Goal: Use online tool/utility: Utilize a website feature to perform a specific function

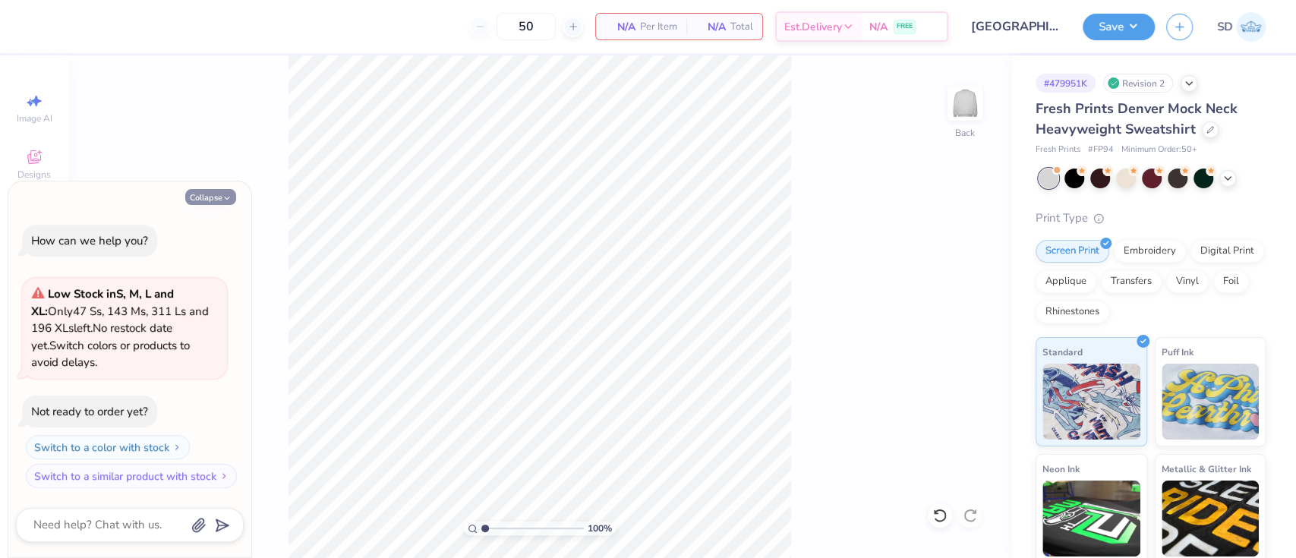
click at [217, 199] on button "Collapse" at bounding box center [210, 197] width 51 height 16
type textarea "x"
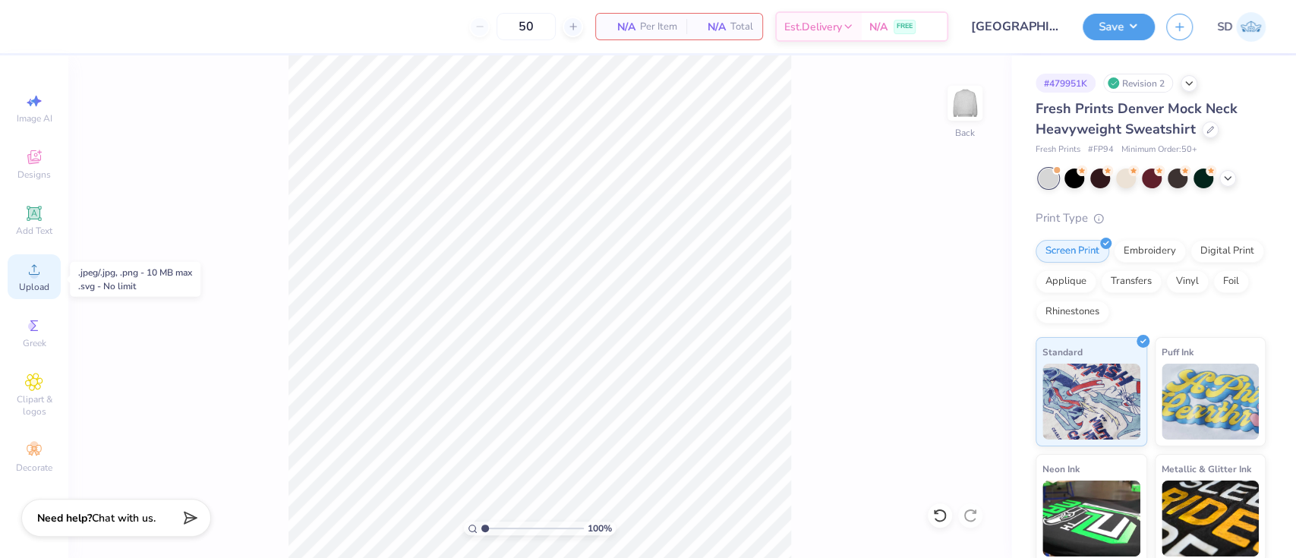
click at [38, 270] on icon at bounding box center [34, 269] width 18 height 18
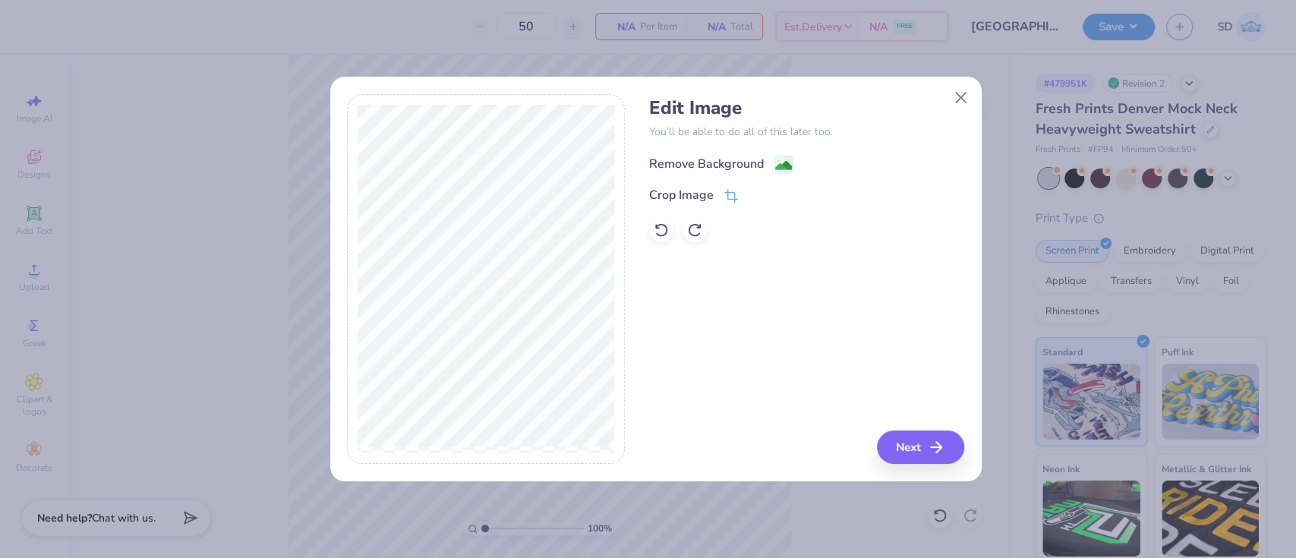
click at [704, 162] on div "Remove Background" at bounding box center [706, 164] width 115 height 18
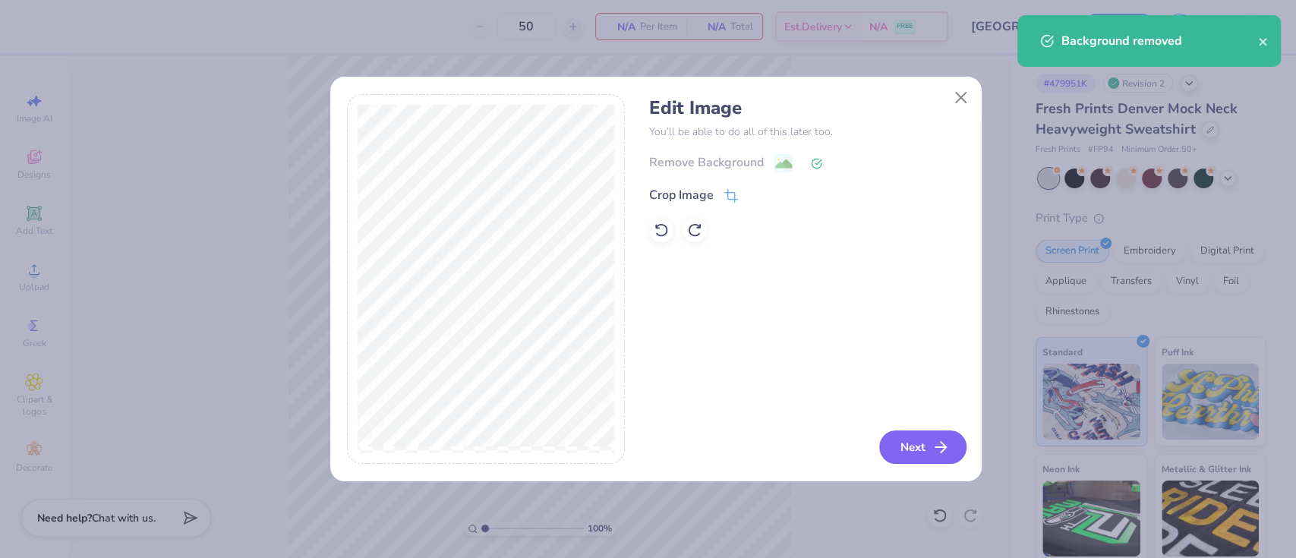
click at [918, 453] on button "Next" at bounding box center [922, 446] width 87 height 33
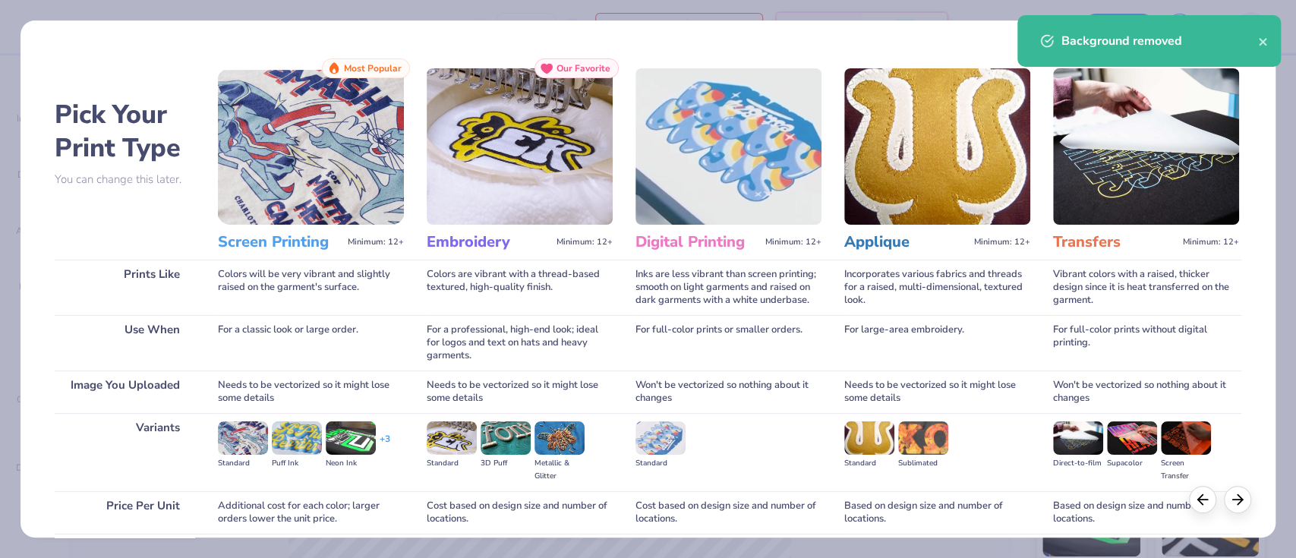
scroll to position [123, 0]
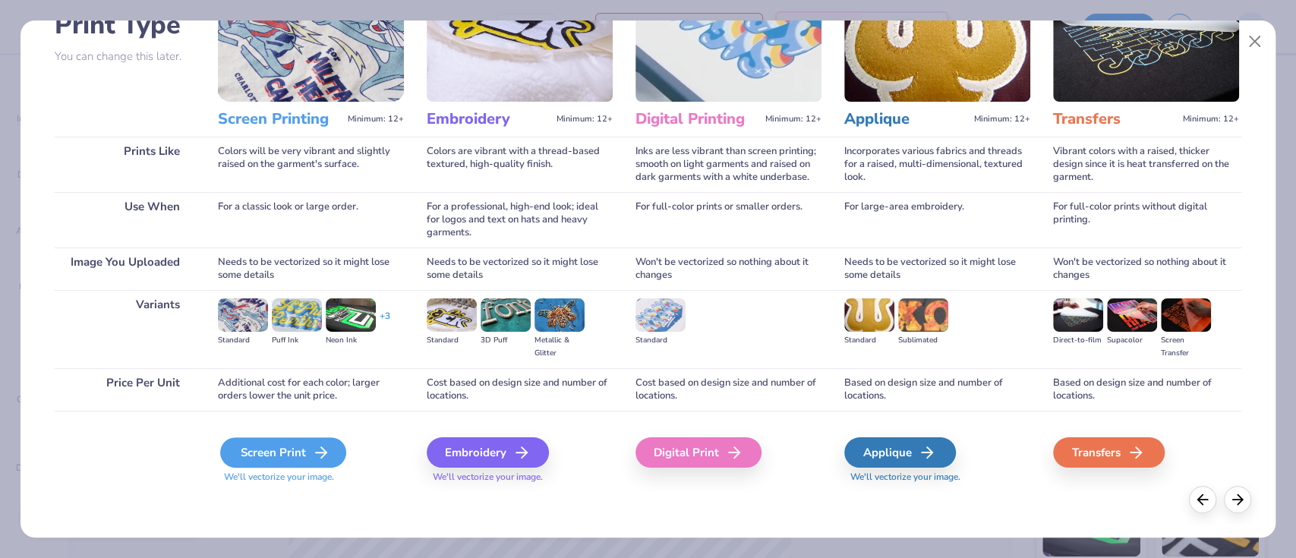
click at [276, 448] on div "Screen Print" at bounding box center [283, 452] width 126 height 30
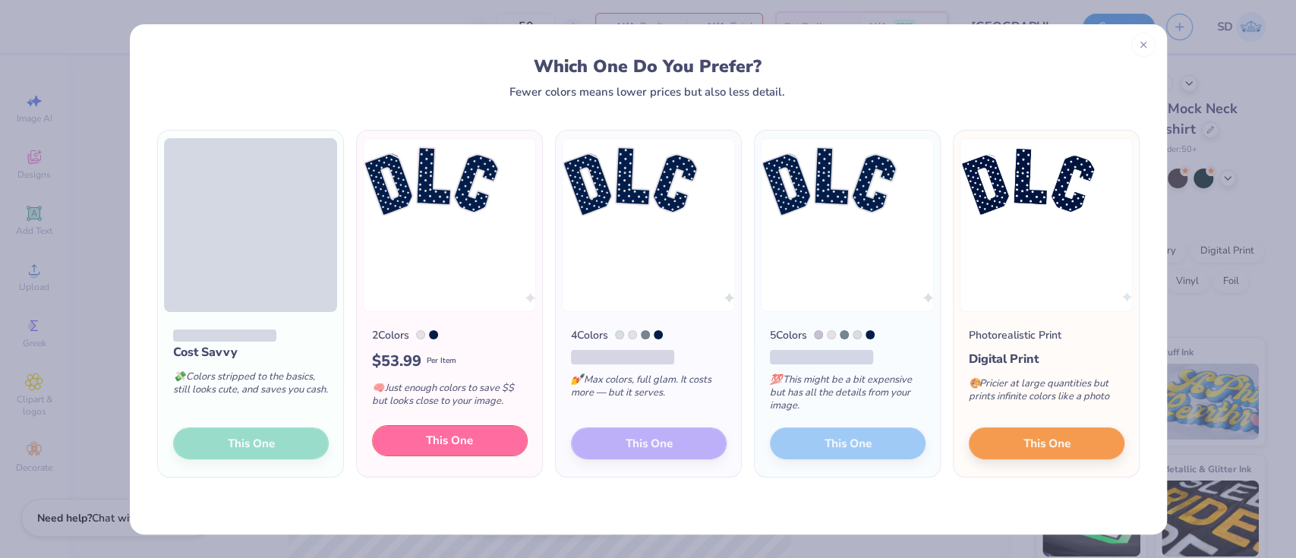
click at [450, 438] on span "This One" at bounding box center [449, 440] width 47 height 17
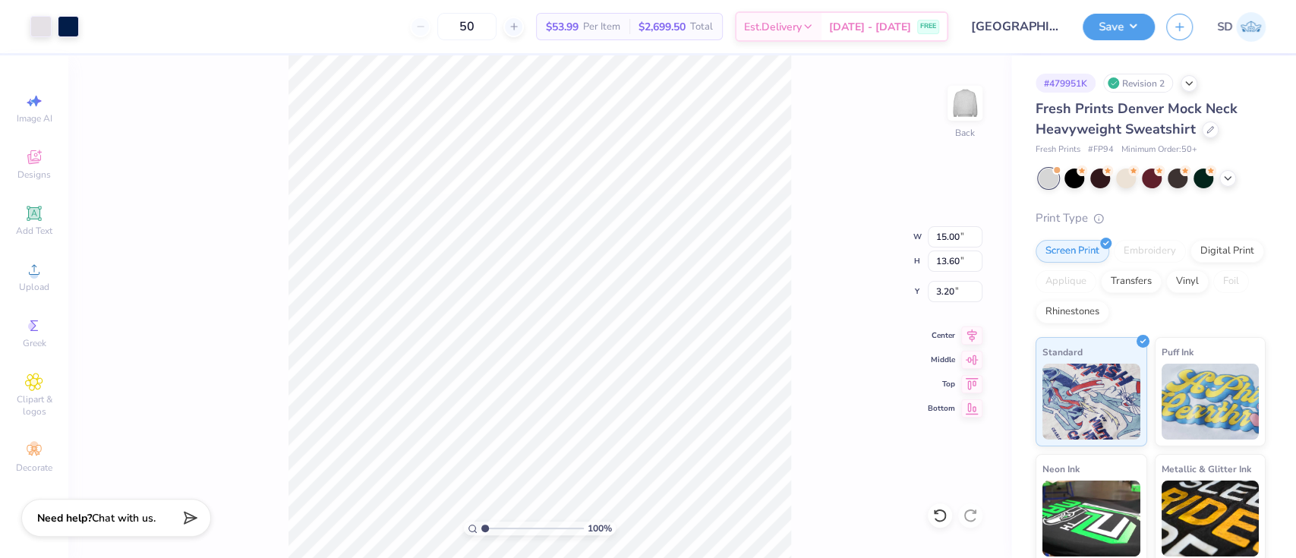
drag, startPoint x: 502, startPoint y: 264, endPoint x: 526, endPoint y: 193, distance: 75.4
click at [526, 193] on div at bounding box center [648, 279] width 1296 height 558
drag, startPoint x: 512, startPoint y: 527, endPoint x: 345, endPoint y: 539, distance: 167.4
type input "1"
click at [481, 535] on input "range" at bounding box center [532, 528] width 102 height 14
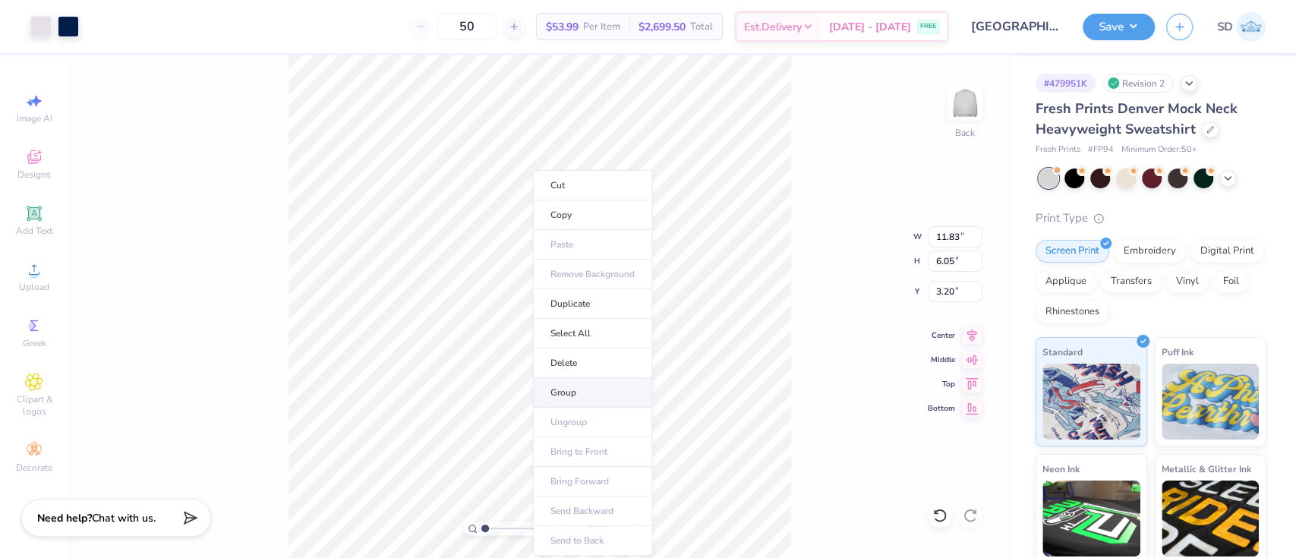
click at [584, 391] on li "Group" at bounding box center [592, 393] width 119 height 30
type input "2.30"
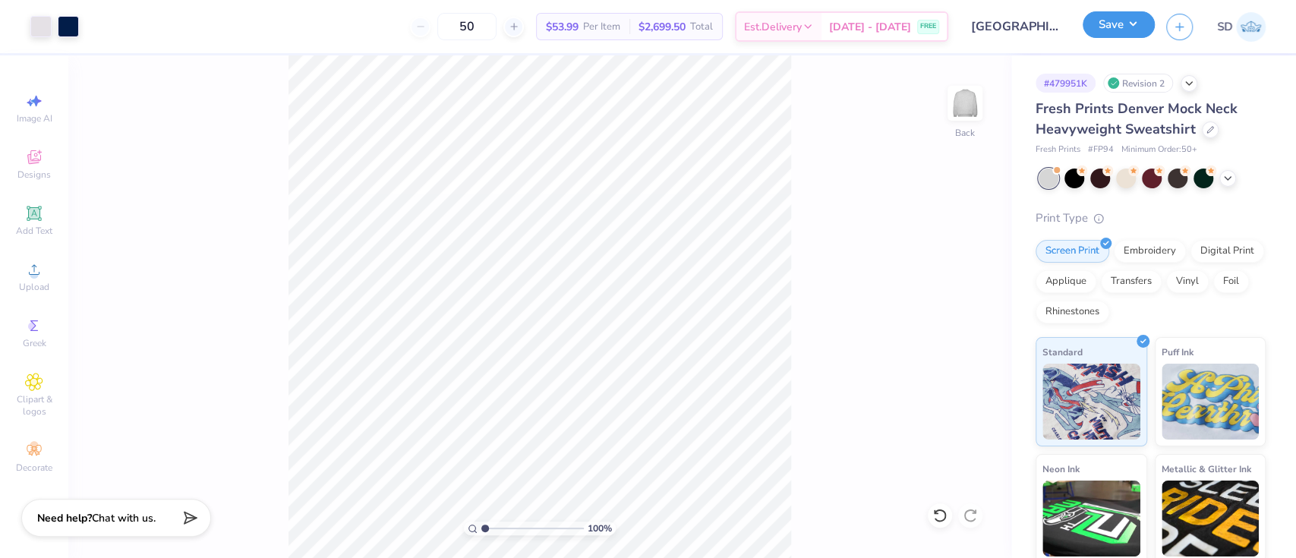
click at [1129, 28] on button "Save" at bounding box center [1118, 24] width 72 height 27
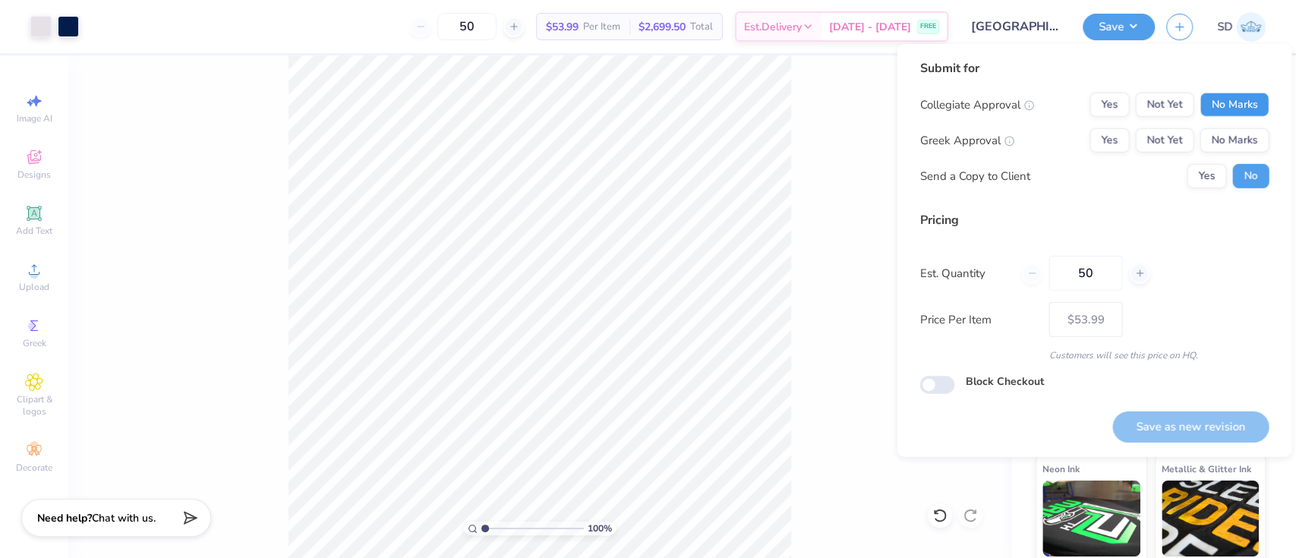
click at [1226, 108] on button "No Marks" at bounding box center [1233, 105] width 69 height 24
click at [1239, 137] on button "No Marks" at bounding box center [1233, 140] width 69 height 24
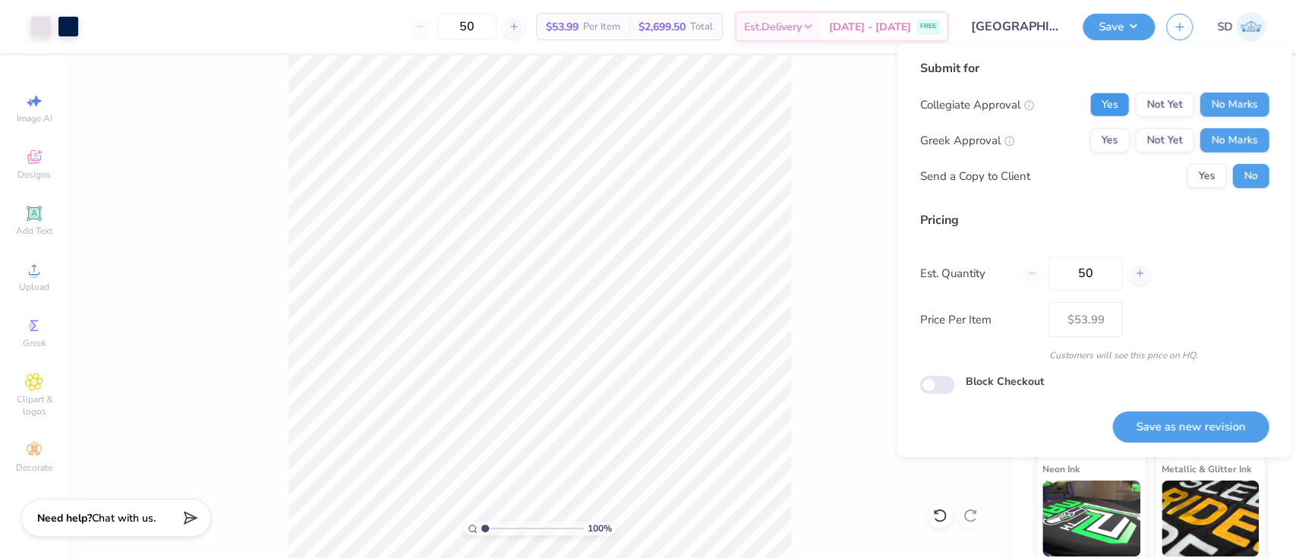
click at [1119, 107] on button "Yes" at bounding box center [1108, 105] width 39 height 24
click at [1164, 436] on button "Save as new revision" at bounding box center [1190, 426] width 156 height 31
type input "$53.99"
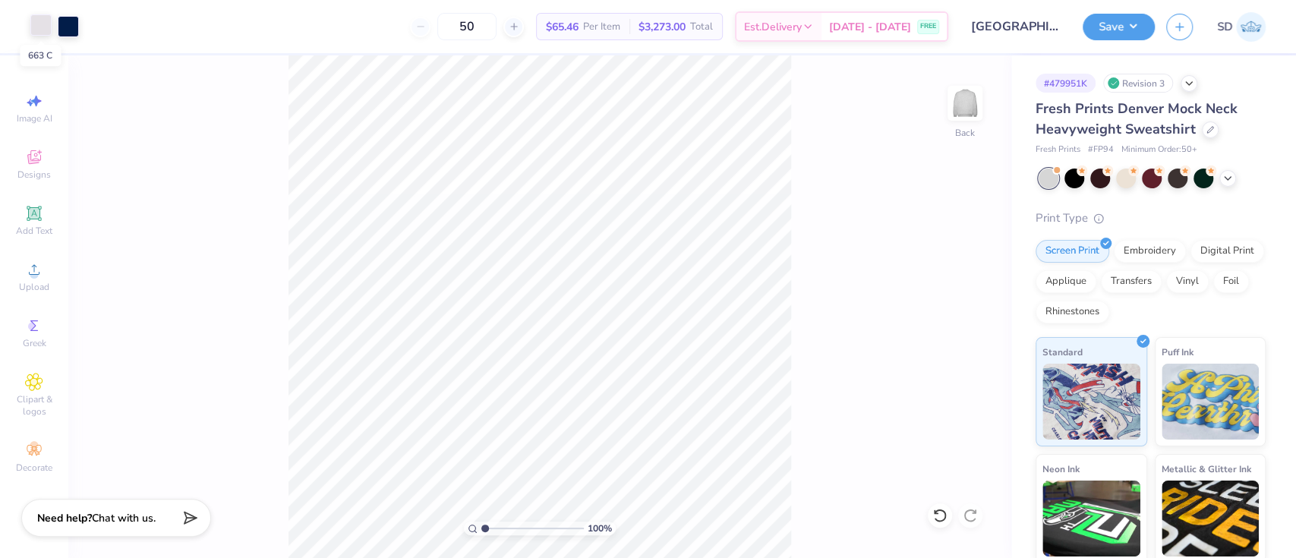
click at [37, 23] on div at bounding box center [40, 24] width 21 height 21
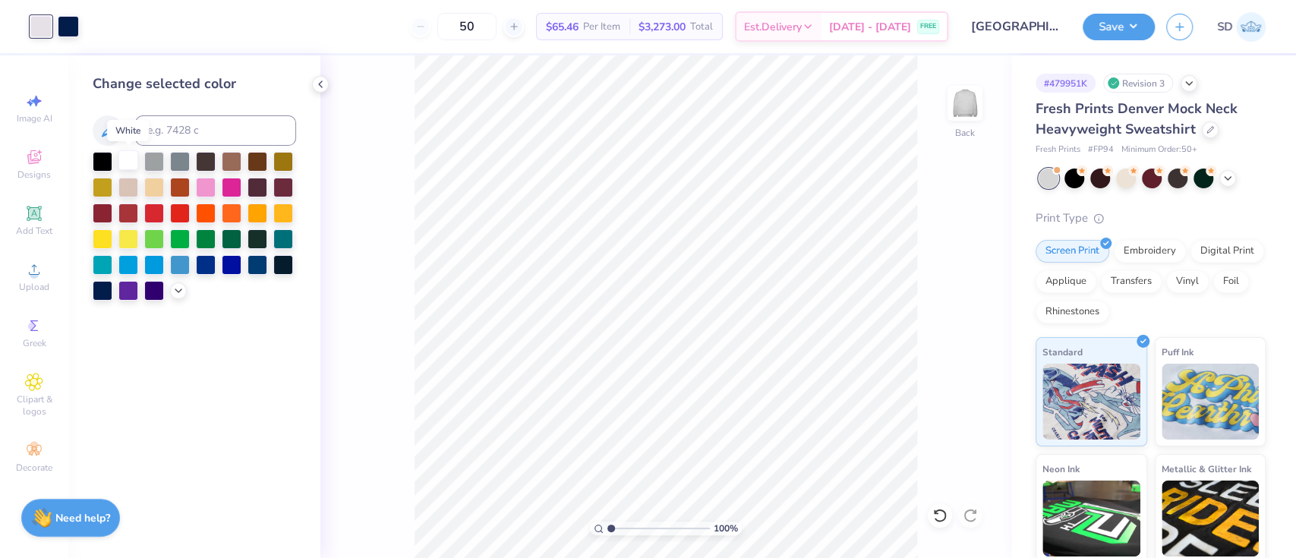
click at [125, 153] on div at bounding box center [128, 160] width 20 height 20
click at [1110, 36] on button "Save" at bounding box center [1118, 24] width 72 height 27
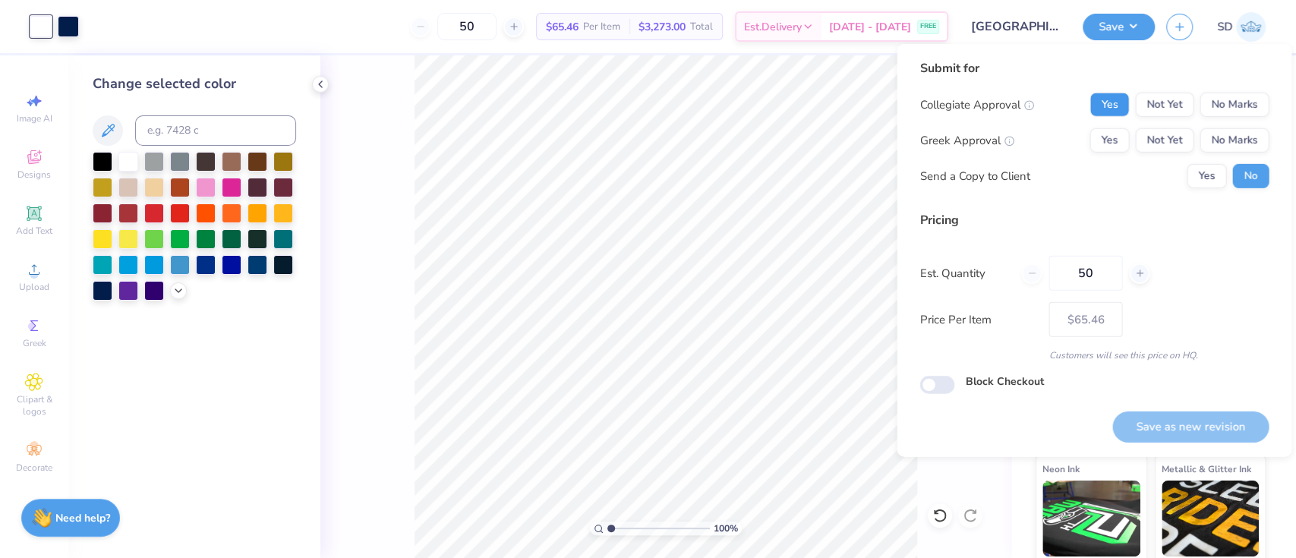
click at [1105, 101] on button "Yes" at bounding box center [1108, 105] width 39 height 24
click at [1240, 134] on button "No Marks" at bounding box center [1233, 140] width 69 height 24
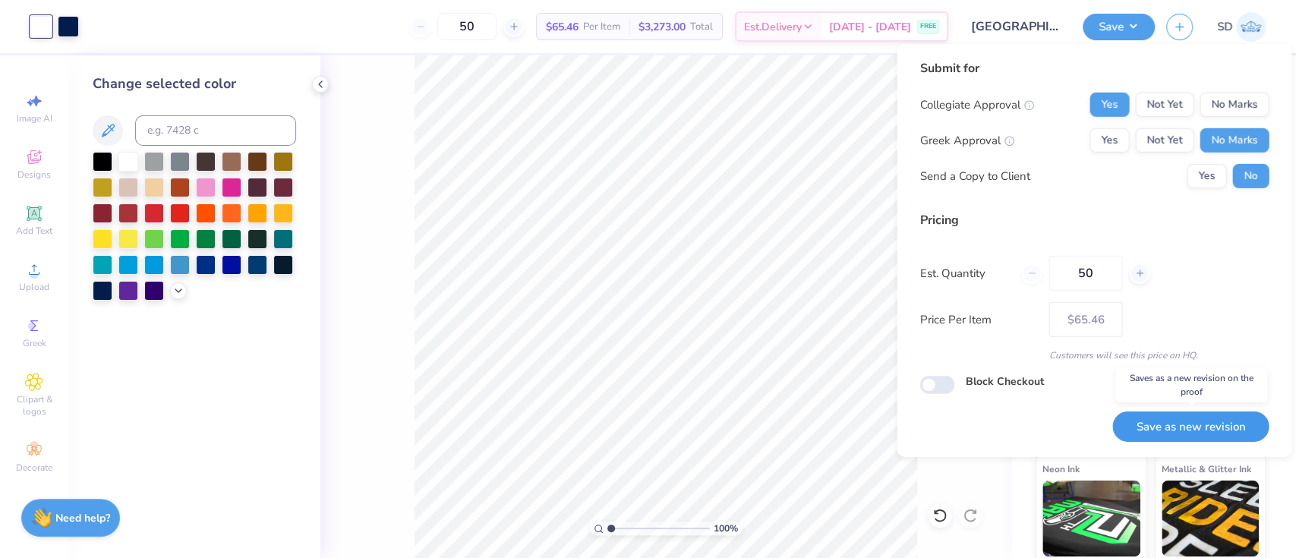
click at [1186, 421] on button "Save as new revision" at bounding box center [1190, 426] width 156 height 31
type input "$65.46"
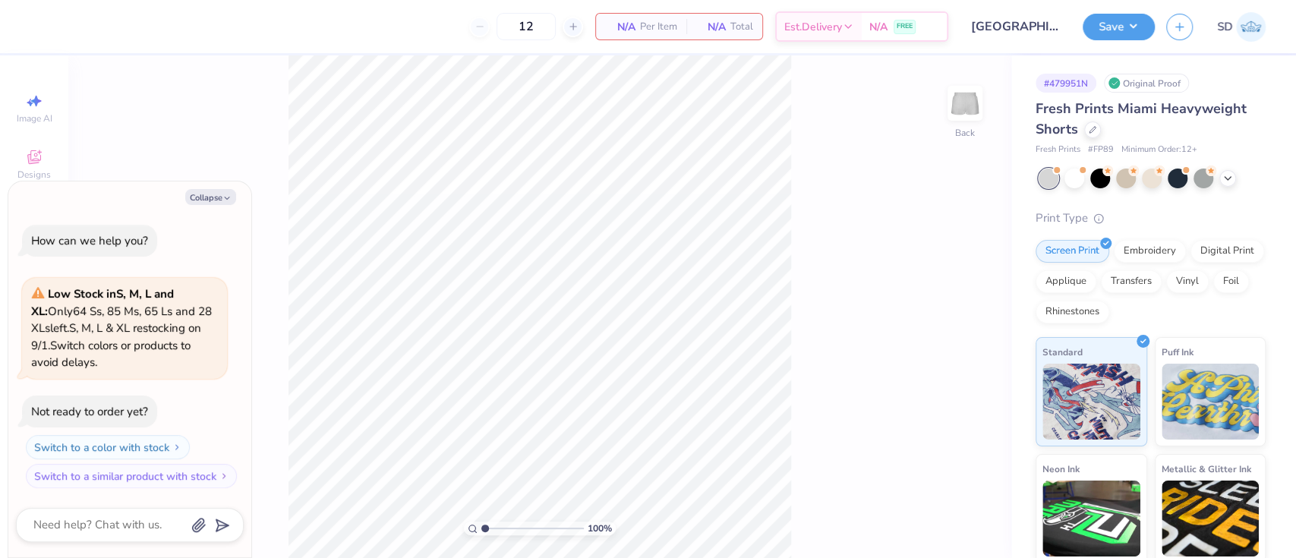
click at [793, 367] on div "100 % Back" at bounding box center [539, 306] width 943 height 503
click at [820, 332] on div "100 % Back" at bounding box center [539, 306] width 943 height 503
click at [205, 194] on button "Collapse" at bounding box center [210, 197] width 51 height 16
type textarea "x"
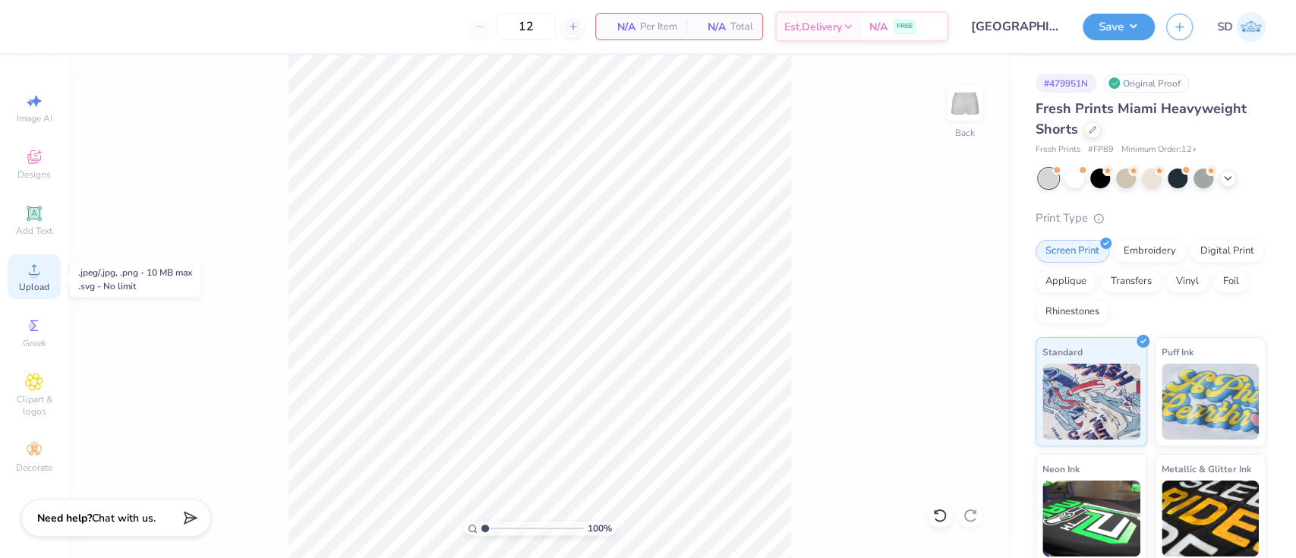
click at [36, 279] on icon at bounding box center [34, 269] width 18 height 18
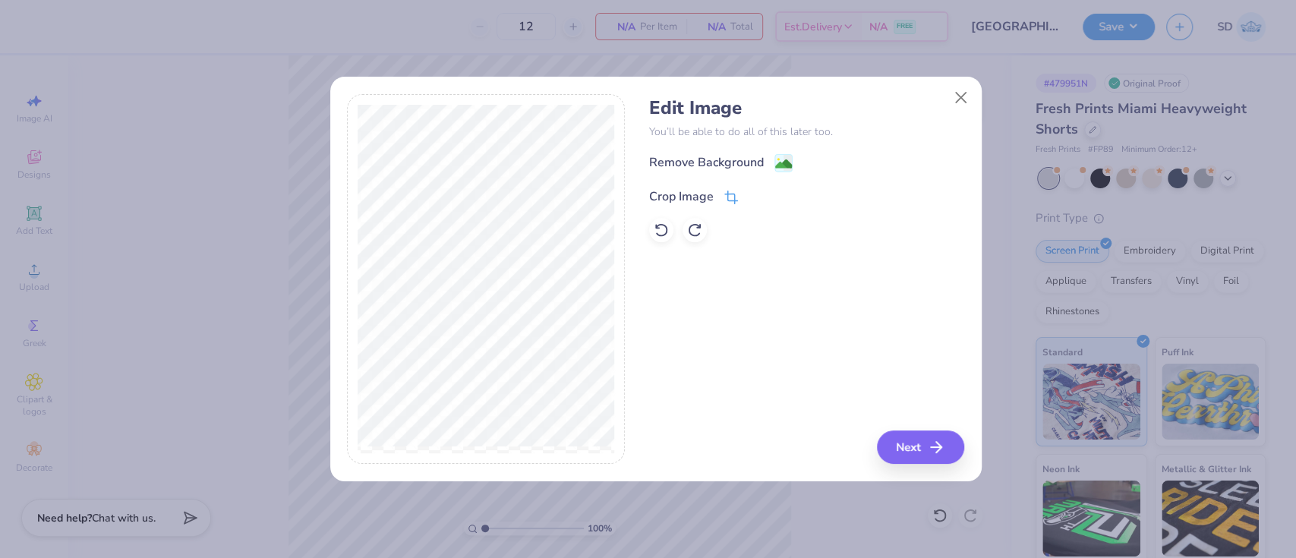
click at [694, 199] on div "Crop Image" at bounding box center [681, 196] width 65 height 18
click at [749, 197] on button at bounding box center [756, 195] width 16 height 16
click at [937, 446] on icon "button" at bounding box center [940, 447] width 18 height 18
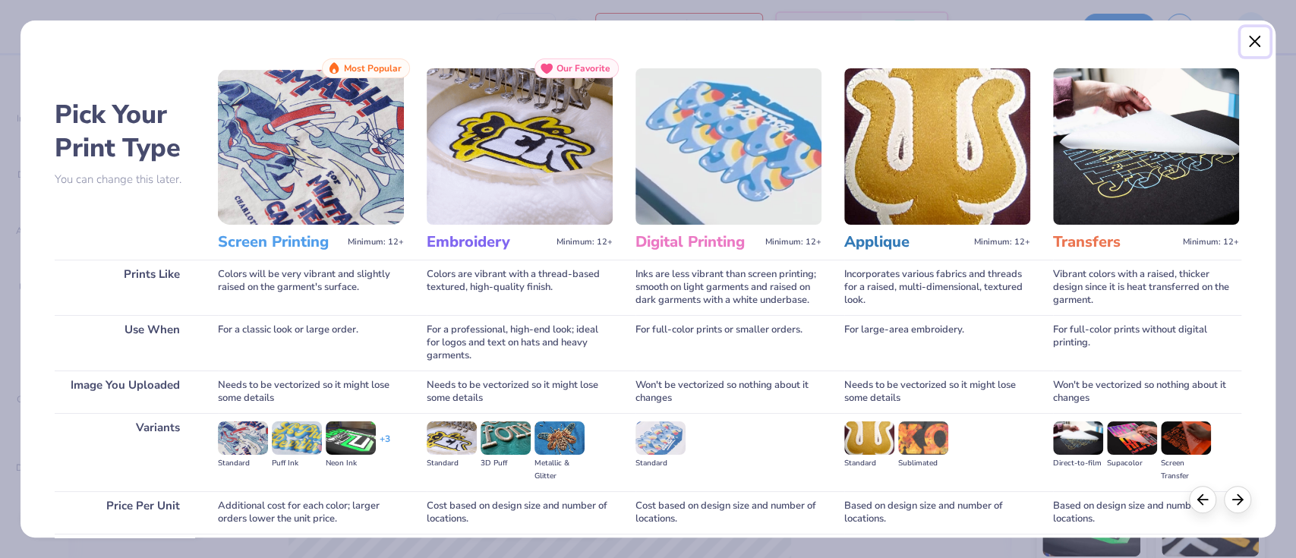
click at [1256, 28] on button "Close" at bounding box center [1254, 41] width 29 height 29
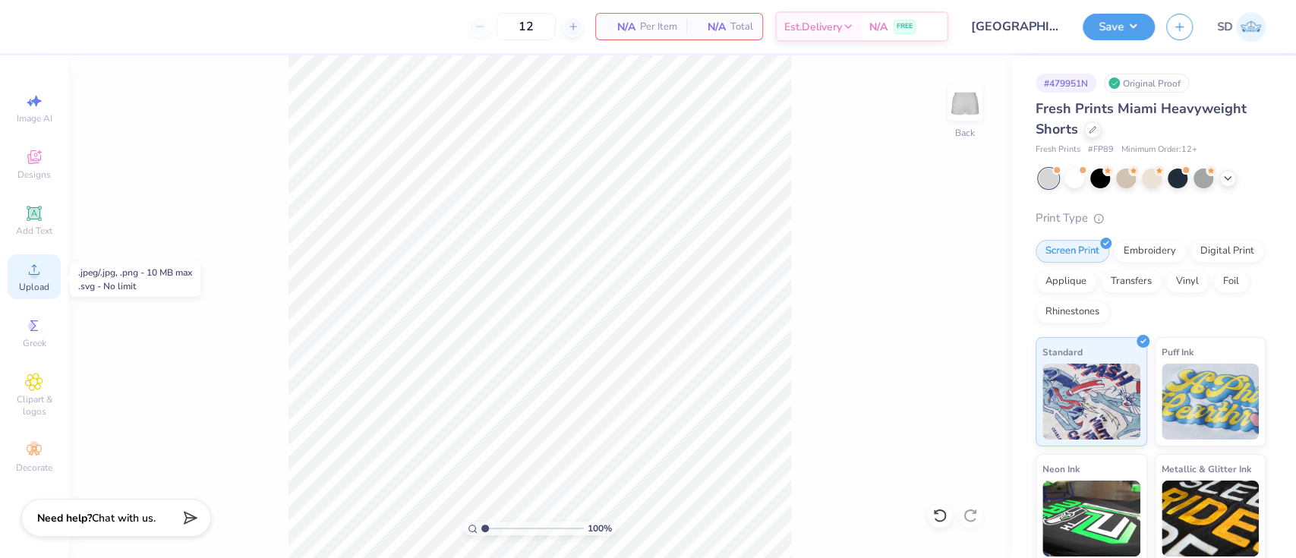
click at [29, 283] on span "Upload" at bounding box center [34, 287] width 30 height 12
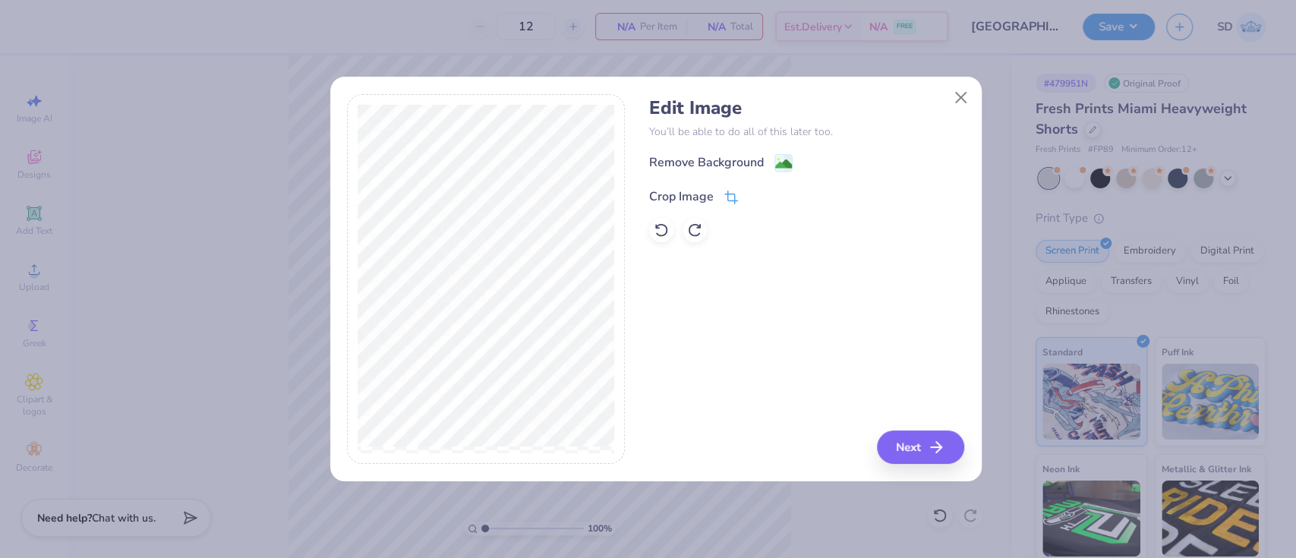
click at [685, 197] on div "Crop Image" at bounding box center [681, 196] width 65 height 18
click at [755, 195] on polyline at bounding box center [756, 195] width 6 height 5
click at [718, 163] on div "Remove Background" at bounding box center [706, 164] width 115 height 18
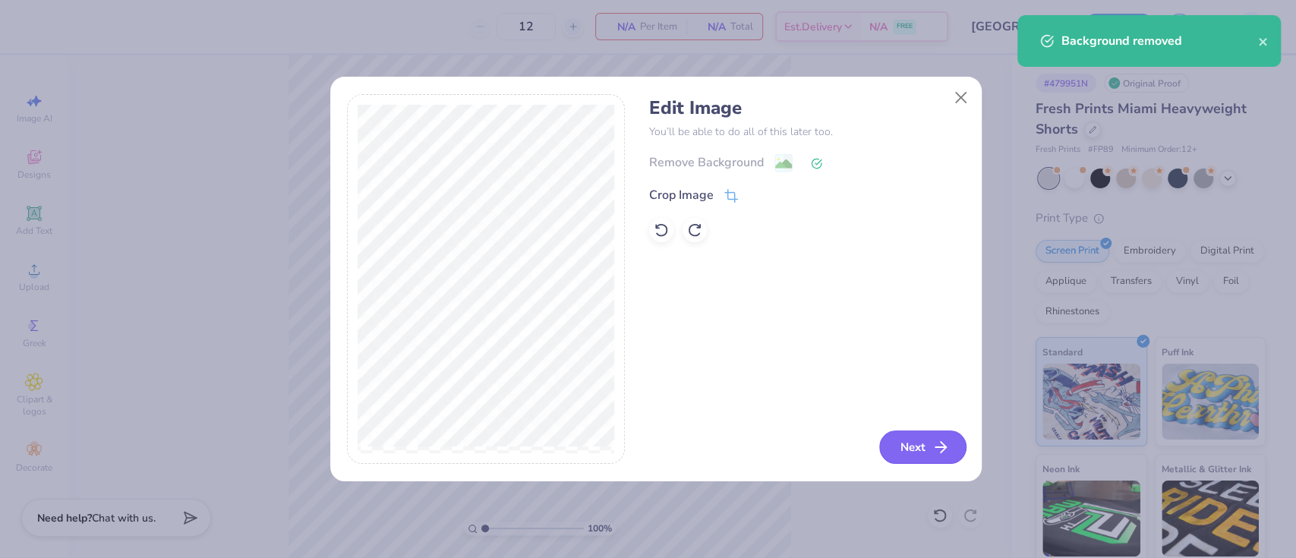
click at [930, 451] on button "Next" at bounding box center [922, 446] width 87 height 33
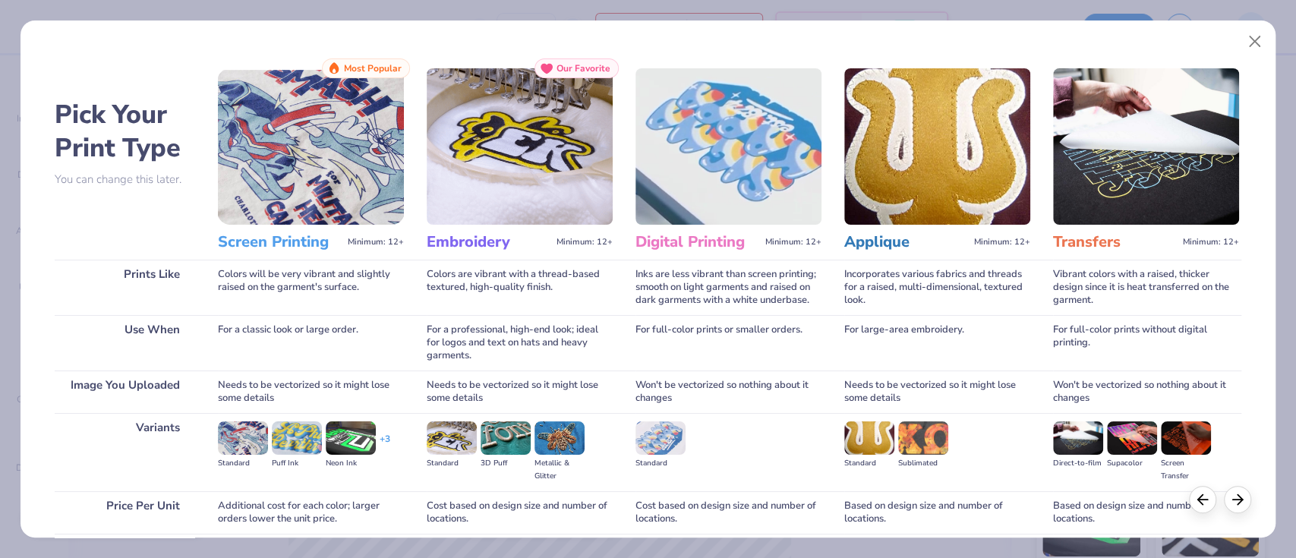
scroll to position [123, 0]
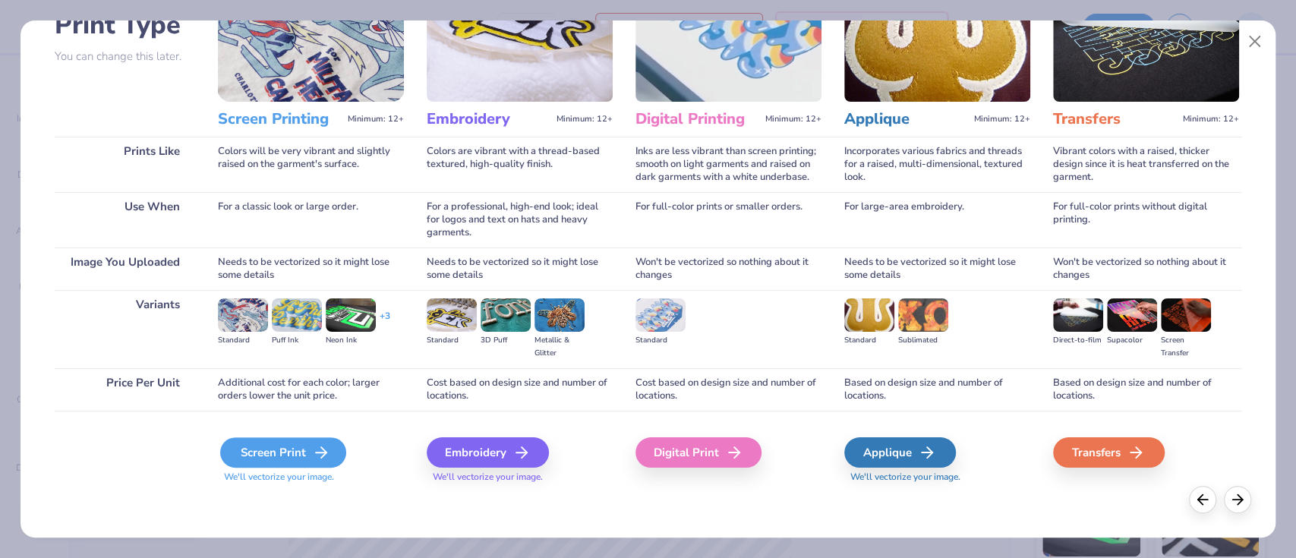
click at [279, 452] on div "Screen Print" at bounding box center [283, 452] width 126 height 30
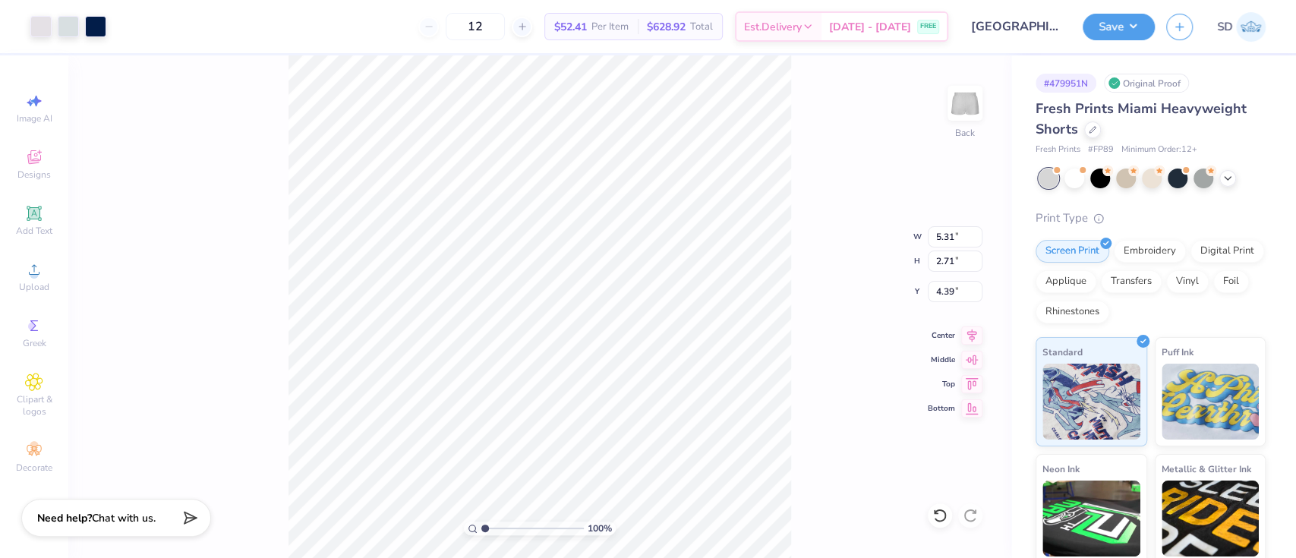
type input "5.31"
type input "2.71"
type input "6.92"
click at [952, 235] on input "5.31" at bounding box center [955, 236] width 55 height 21
type input "5.50"
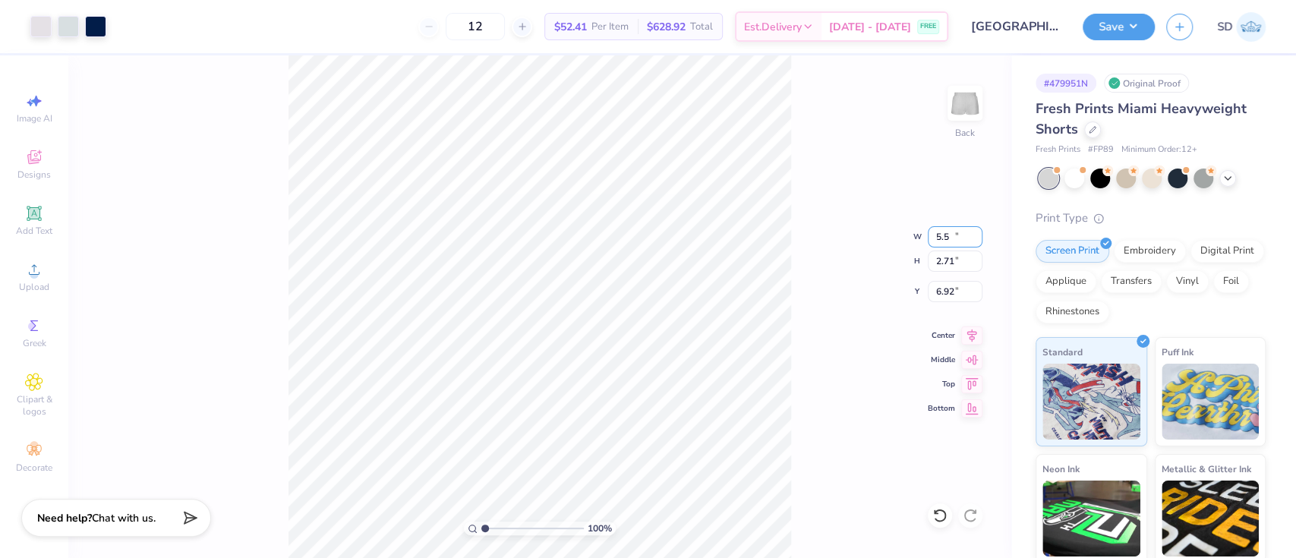
type input "2.81"
type input "6.87"
type input "6.99"
type input "6.97"
click at [1110, 46] on div "Save SD" at bounding box center [1188, 26] width 213 height 53
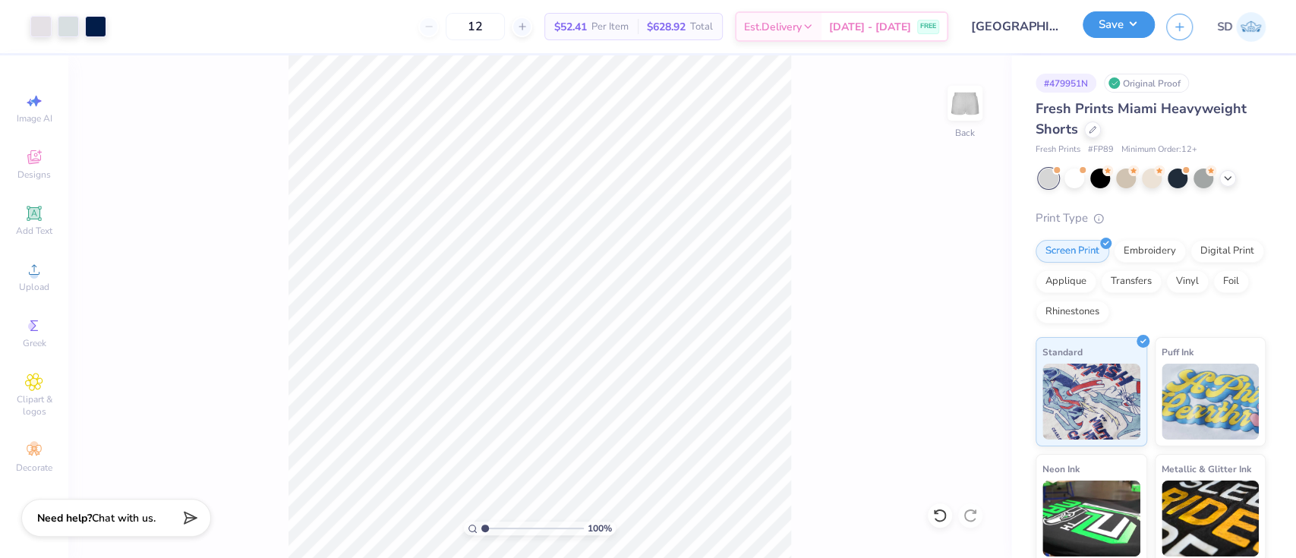
click at [1114, 26] on button "Save" at bounding box center [1118, 24] width 72 height 27
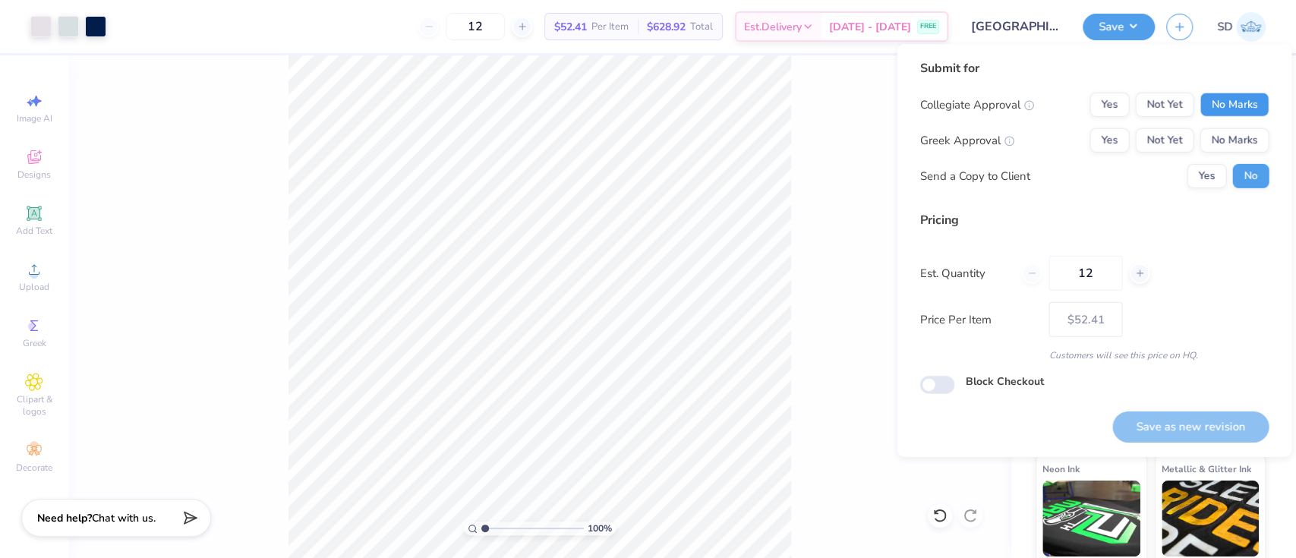
click at [1216, 94] on button "No Marks" at bounding box center [1233, 105] width 69 height 24
click at [1229, 134] on button "No Marks" at bounding box center [1233, 140] width 69 height 24
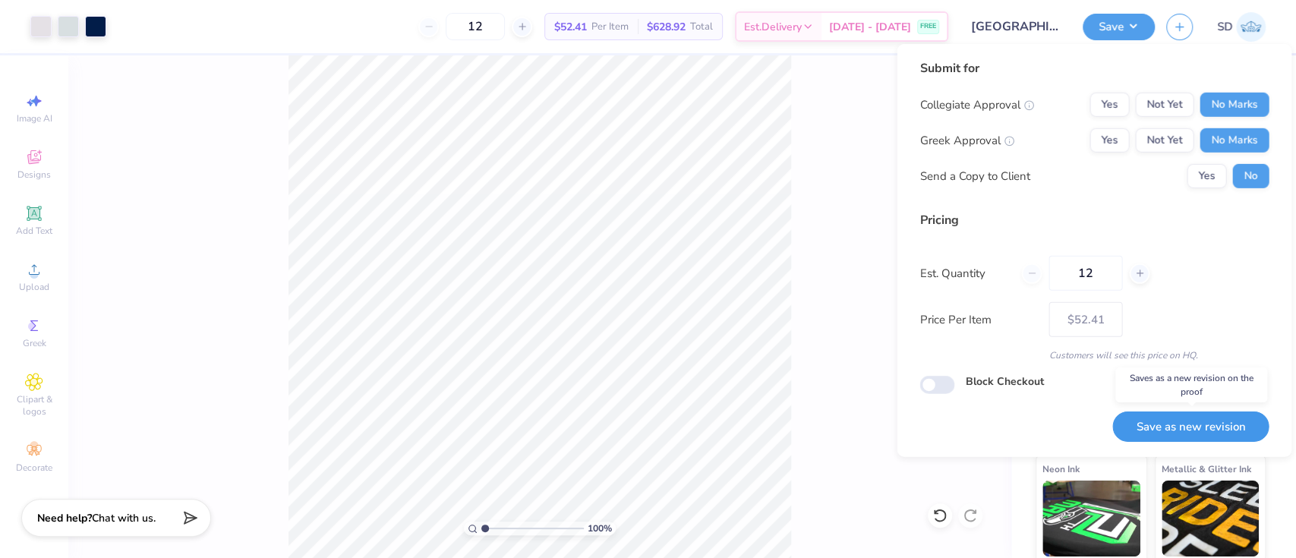
click at [1200, 422] on button "Save as new revision" at bounding box center [1190, 426] width 156 height 31
type input "$52.41"
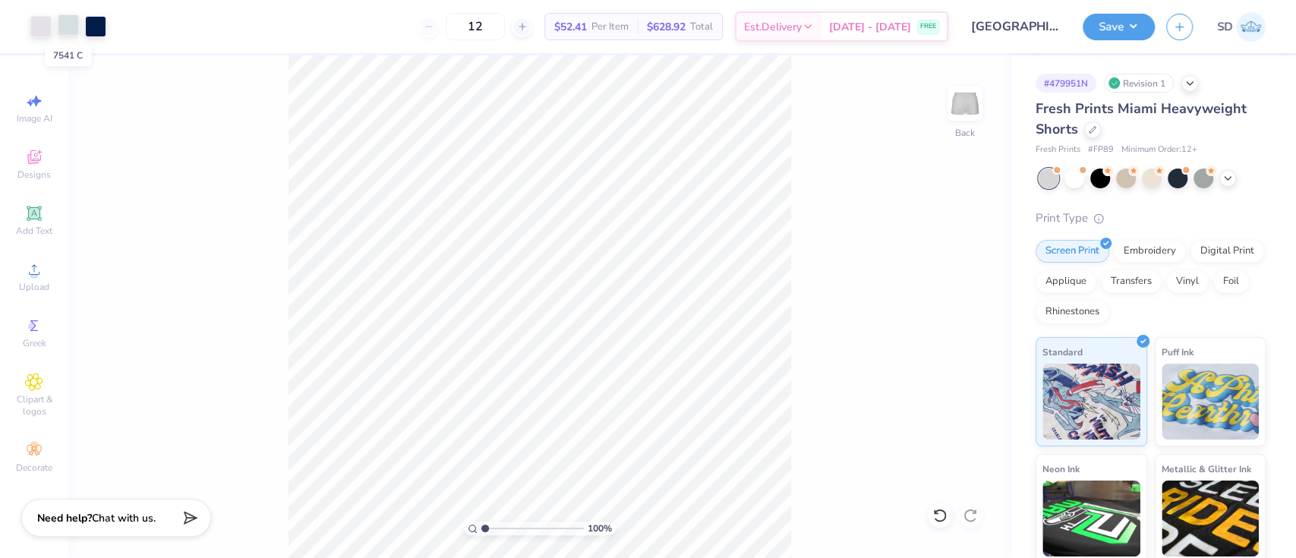
click at [67, 28] on div at bounding box center [68, 24] width 21 height 21
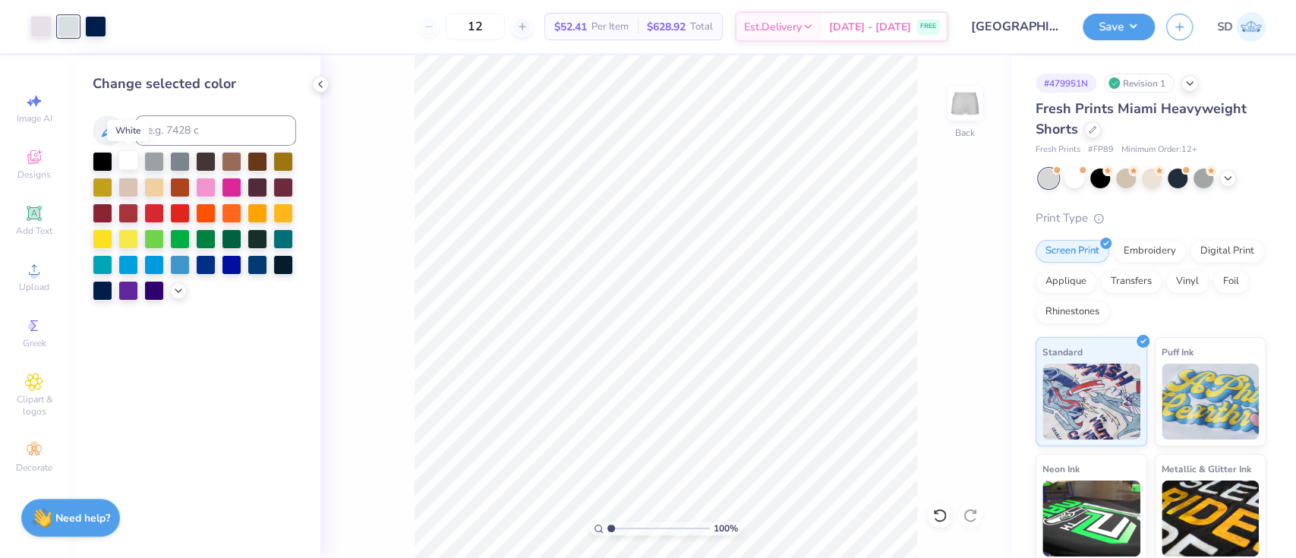
click at [131, 166] on div at bounding box center [128, 160] width 20 height 20
click at [36, 25] on div at bounding box center [40, 24] width 21 height 21
click at [134, 156] on div at bounding box center [128, 160] width 20 height 20
click at [1115, 31] on button "Save" at bounding box center [1118, 24] width 72 height 27
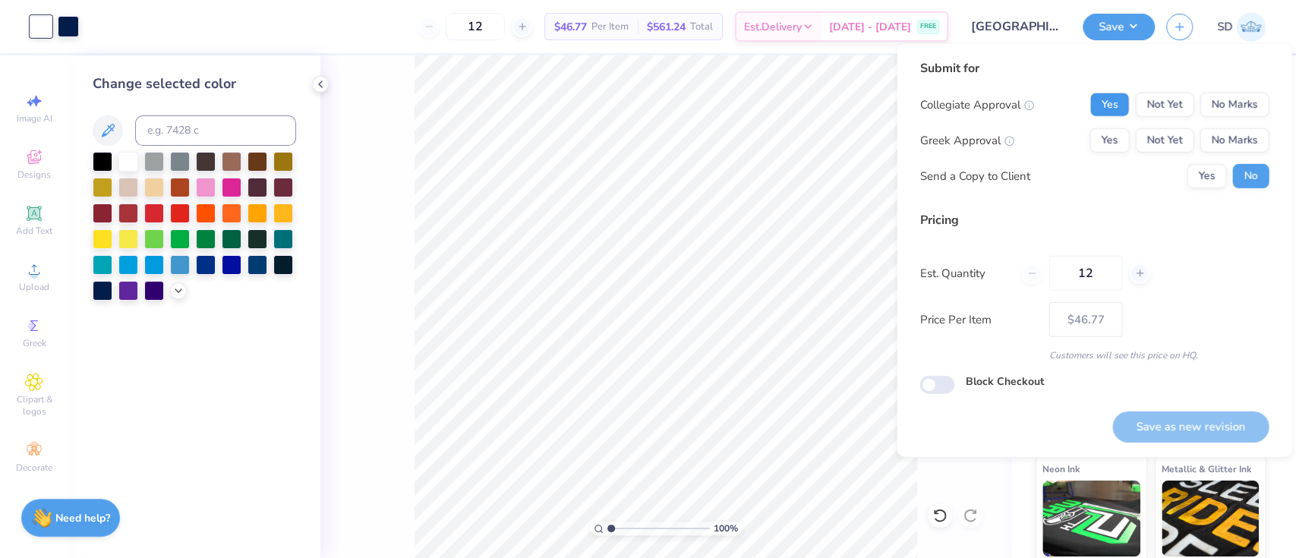
click at [1128, 103] on button "Yes" at bounding box center [1108, 105] width 39 height 24
click at [1237, 134] on button "No Marks" at bounding box center [1233, 140] width 69 height 24
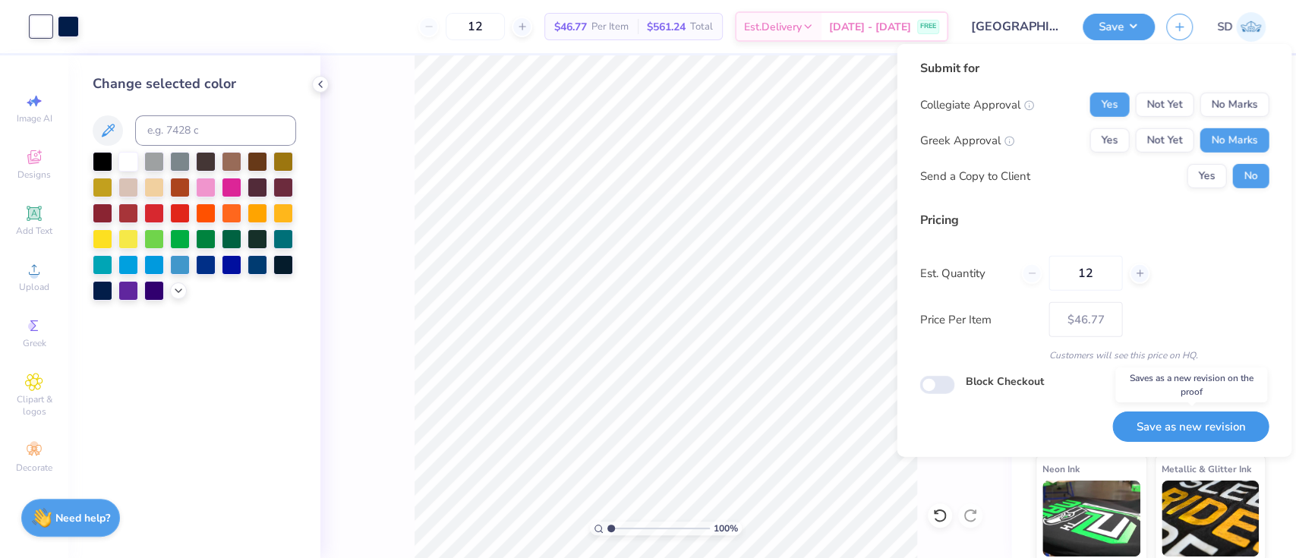
click at [1180, 421] on button "Save as new revision" at bounding box center [1190, 426] width 156 height 31
type input "– –"
